Goal: Task Accomplishment & Management: Manage account settings

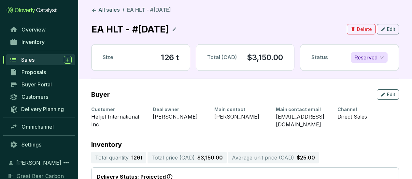
scroll to position [98, 0]
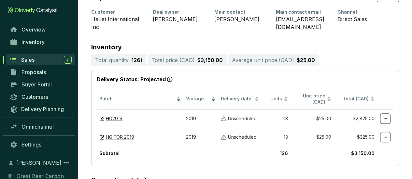
click at [39, 58] on div "Sales" at bounding box center [46, 60] width 50 height 8
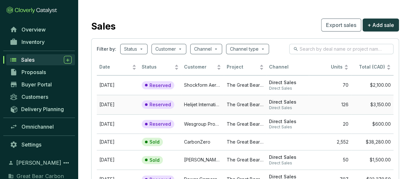
click at [193, 103] on td "Helijet International Inc" at bounding box center [202, 105] width 42 height 20
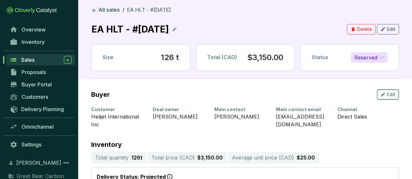
click at [389, 91] on span "Edit" at bounding box center [391, 94] width 8 height 7
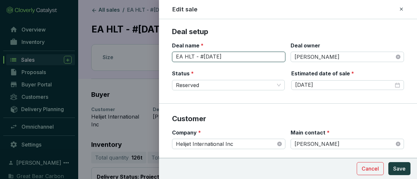
click at [197, 58] on input "EA HLT - #[DATE]" at bounding box center [228, 57] width 113 height 10
type input "EA - HLT #[DATE]"
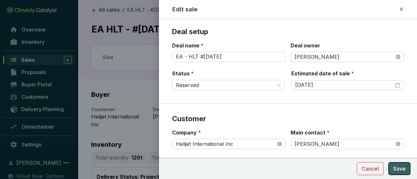
click at [397, 168] on span "Save" at bounding box center [399, 169] width 12 height 8
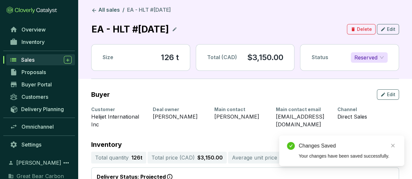
click at [47, 60] on div "Sales" at bounding box center [46, 60] width 50 height 8
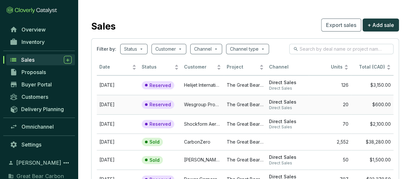
click at [380, 105] on td "$600.00" at bounding box center [372, 105] width 42 height 20
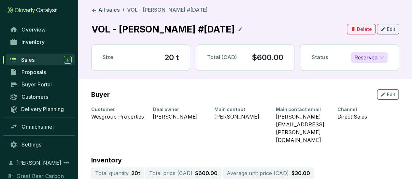
click at [390, 95] on span "Edit" at bounding box center [391, 94] width 8 height 7
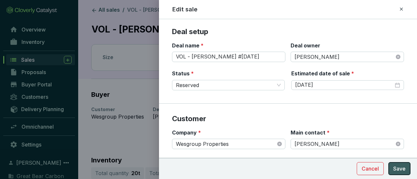
click at [398, 172] on span "Save" at bounding box center [399, 169] width 12 height 8
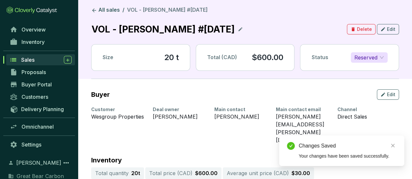
click at [28, 59] on span "Sales" at bounding box center [27, 60] width 13 height 7
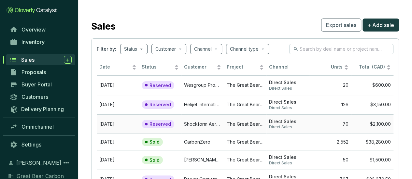
click at [210, 129] on td "Shockform Aeronautique Inc." at bounding box center [202, 125] width 42 height 20
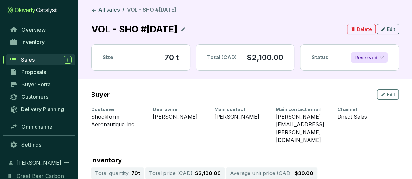
click at [390, 96] on span "Edit" at bounding box center [391, 94] width 8 height 7
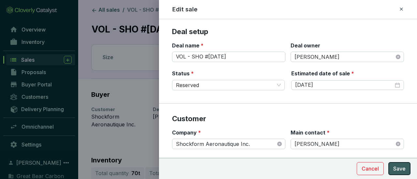
click at [400, 173] on span "Save" at bounding box center [399, 169] width 12 height 8
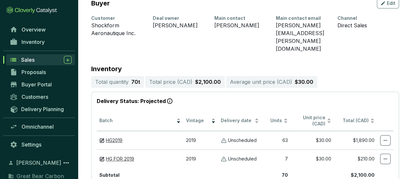
scroll to position [98, 0]
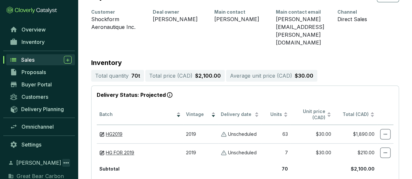
click at [64, 163] on icon at bounding box center [65, 162] width 5 height 1
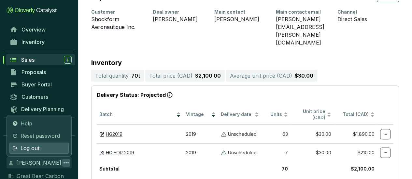
click at [42, 152] on div "Log out" at bounding box center [38, 148] width 59 height 11
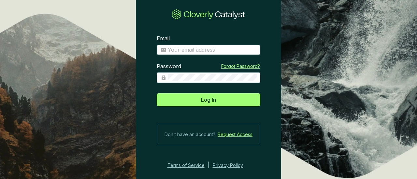
type input "[EMAIL_ADDRESS][DOMAIN_NAME]"
